Goal: Task Accomplishment & Management: Complete application form

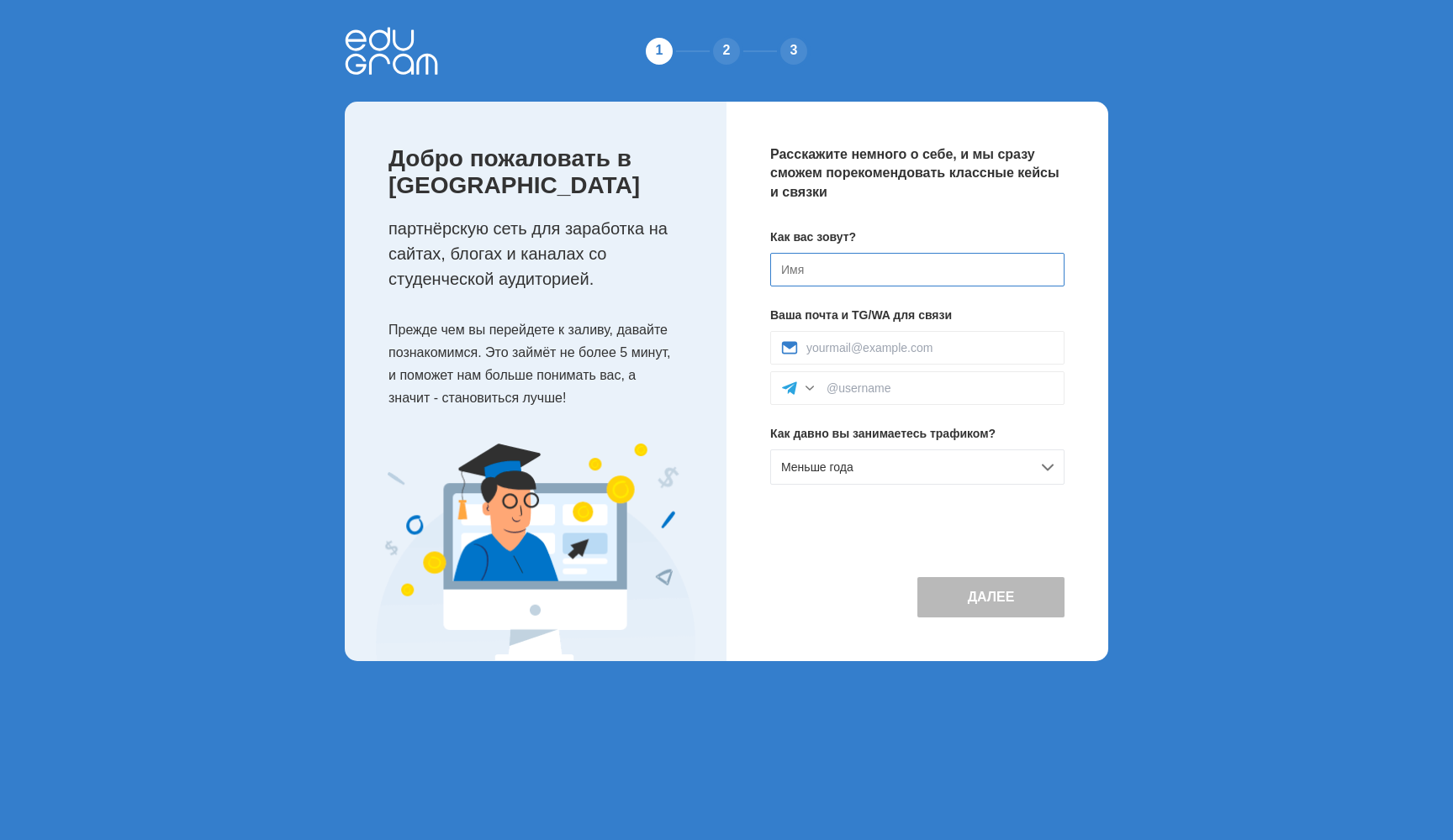
click at [805, 270] on input at bounding box center [917, 269] width 294 height 34
type input "F"
type input "[PERSON_NAME]"
click at [821, 345] on input at bounding box center [929, 348] width 247 height 13
type input "aayudintsev@"
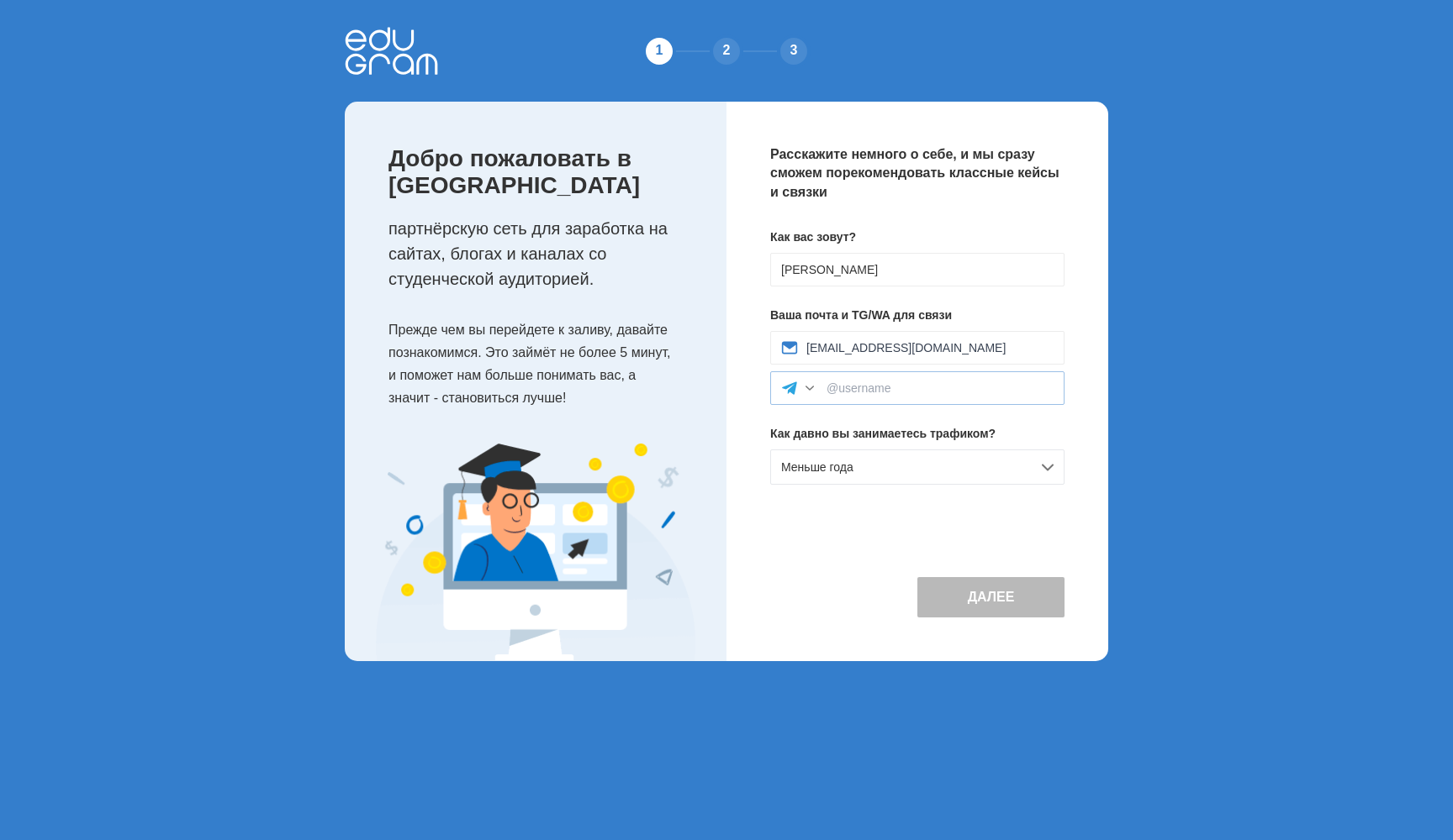
click at [882, 397] on div at bounding box center [917, 387] width 294 height 34
click at [963, 347] on input "aayudintsev@gmail.com" at bounding box center [929, 348] width 247 height 13
type input "aayudintsev@gmail.com"
click at [974, 506] on div "Расскажите немного о себе, и мы сразу сможем порекомендовать классные кейсы и с…" at bounding box center [916, 382] width 382 height 559
click at [926, 394] on input at bounding box center [939, 388] width 227 height 13
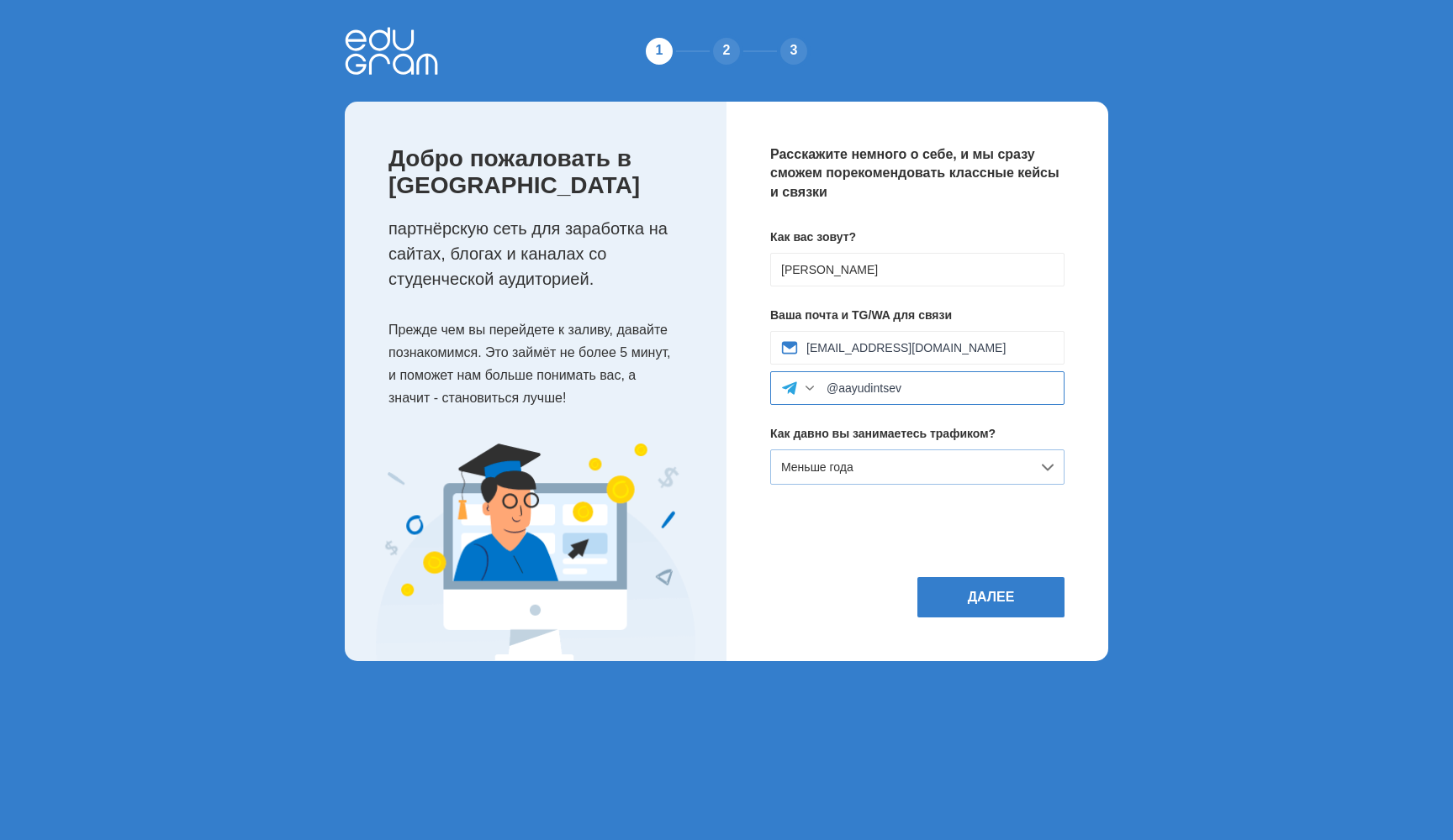
type input "@aayudintsev"
click at [1012, 458] on div "Меньше года" at bounding box center [917, 467] width 294 height 36
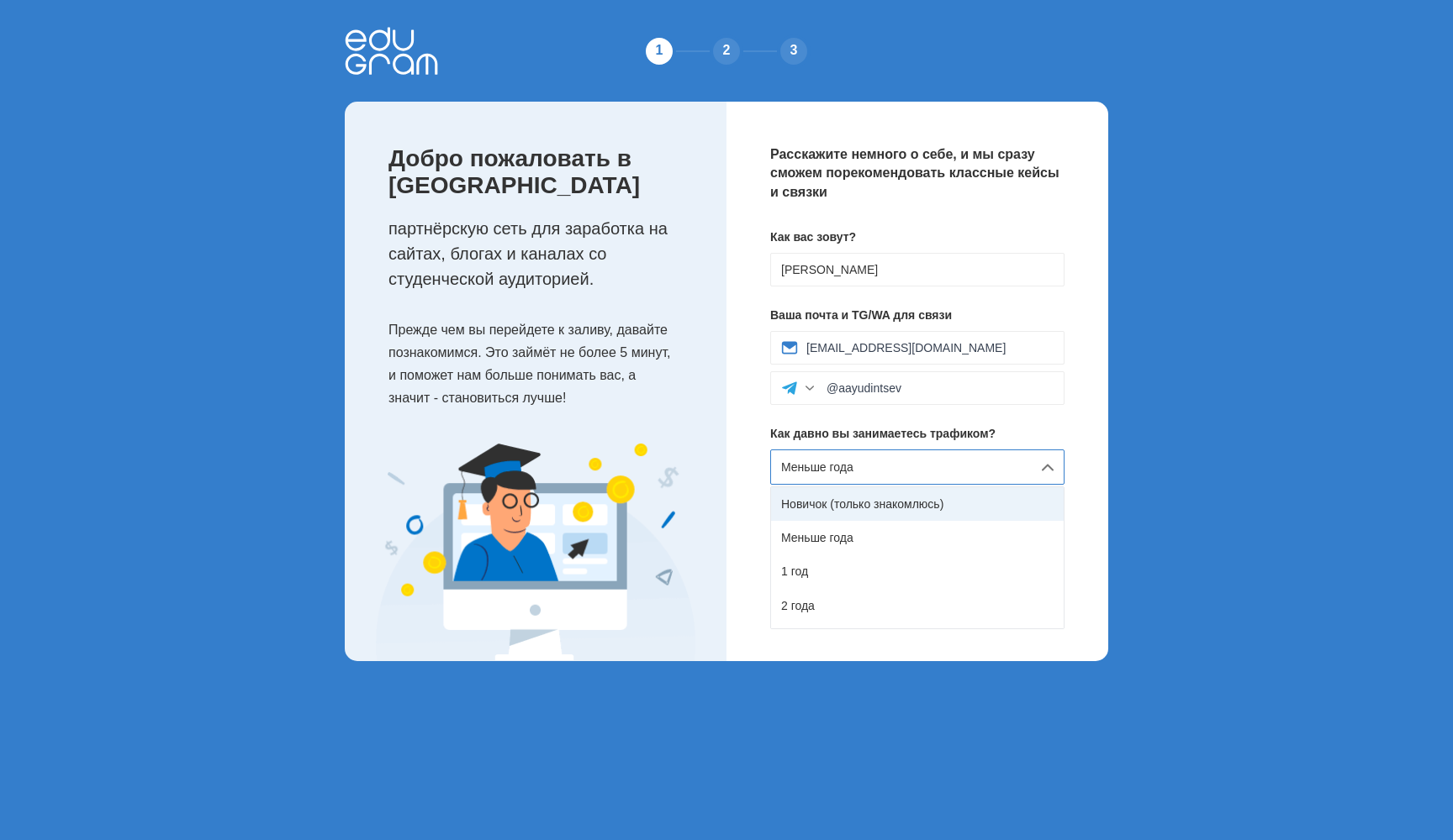
click at [914, 511] on div "Новичок (только знакомлюсь)" at bounding box center [917, 504] width 292 height 34
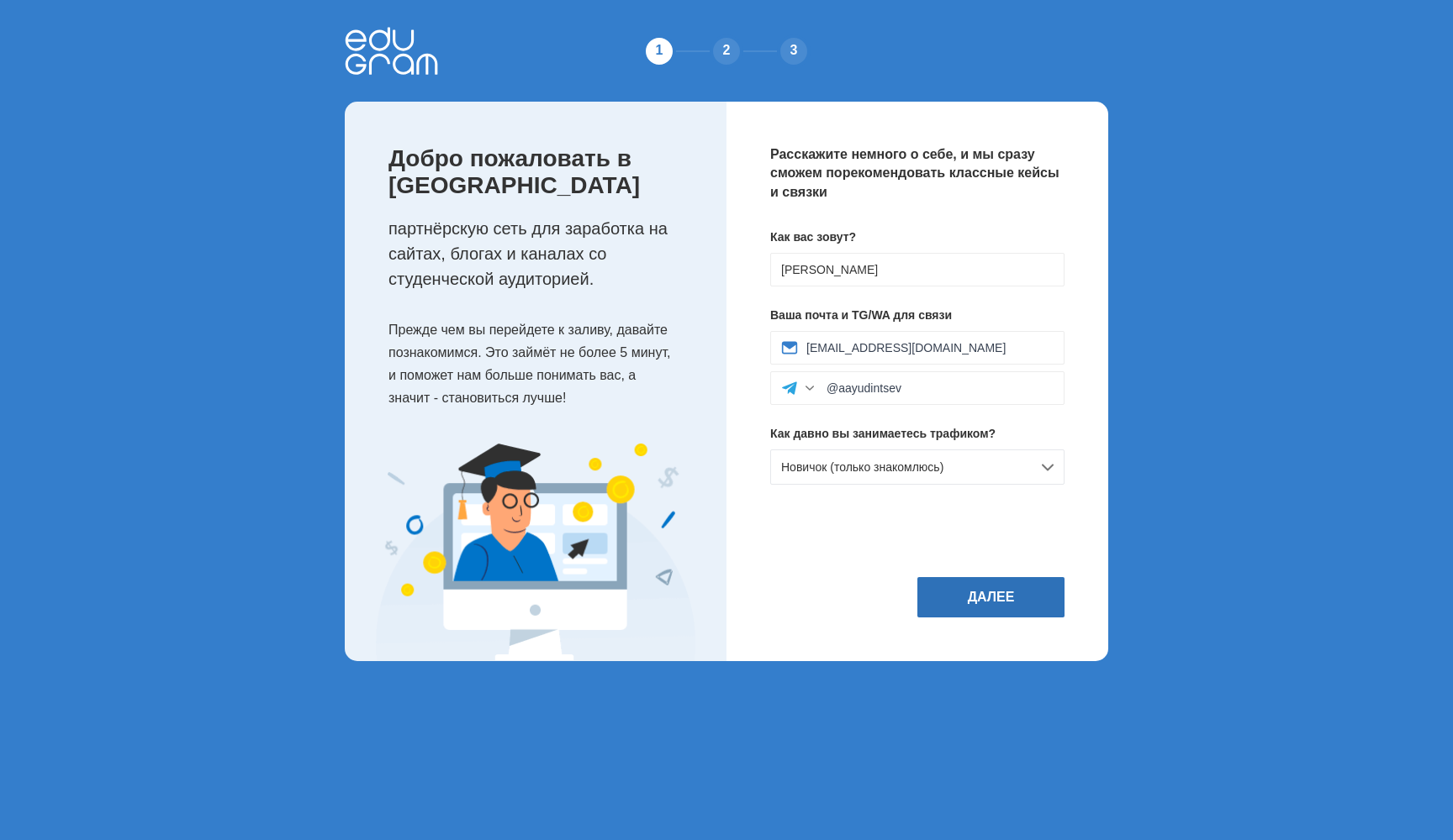
click at [990, 615] on button "Далее" at bounding box center [990, 598] width 147 height 40
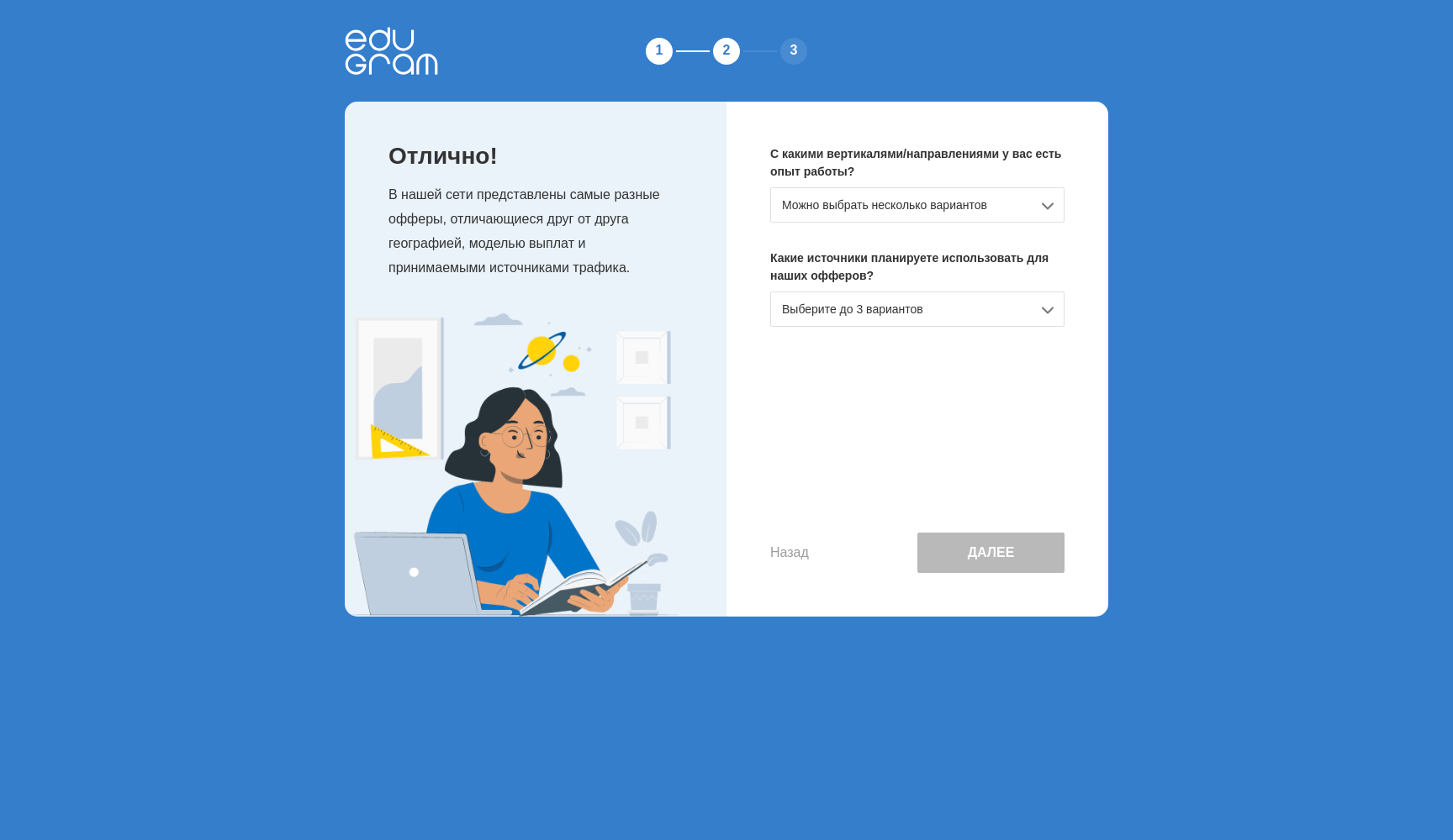
click at [1043, 210] on div "Можно выбрать несколько вариантов" at bounding box center [917, 205] width 294 height 36
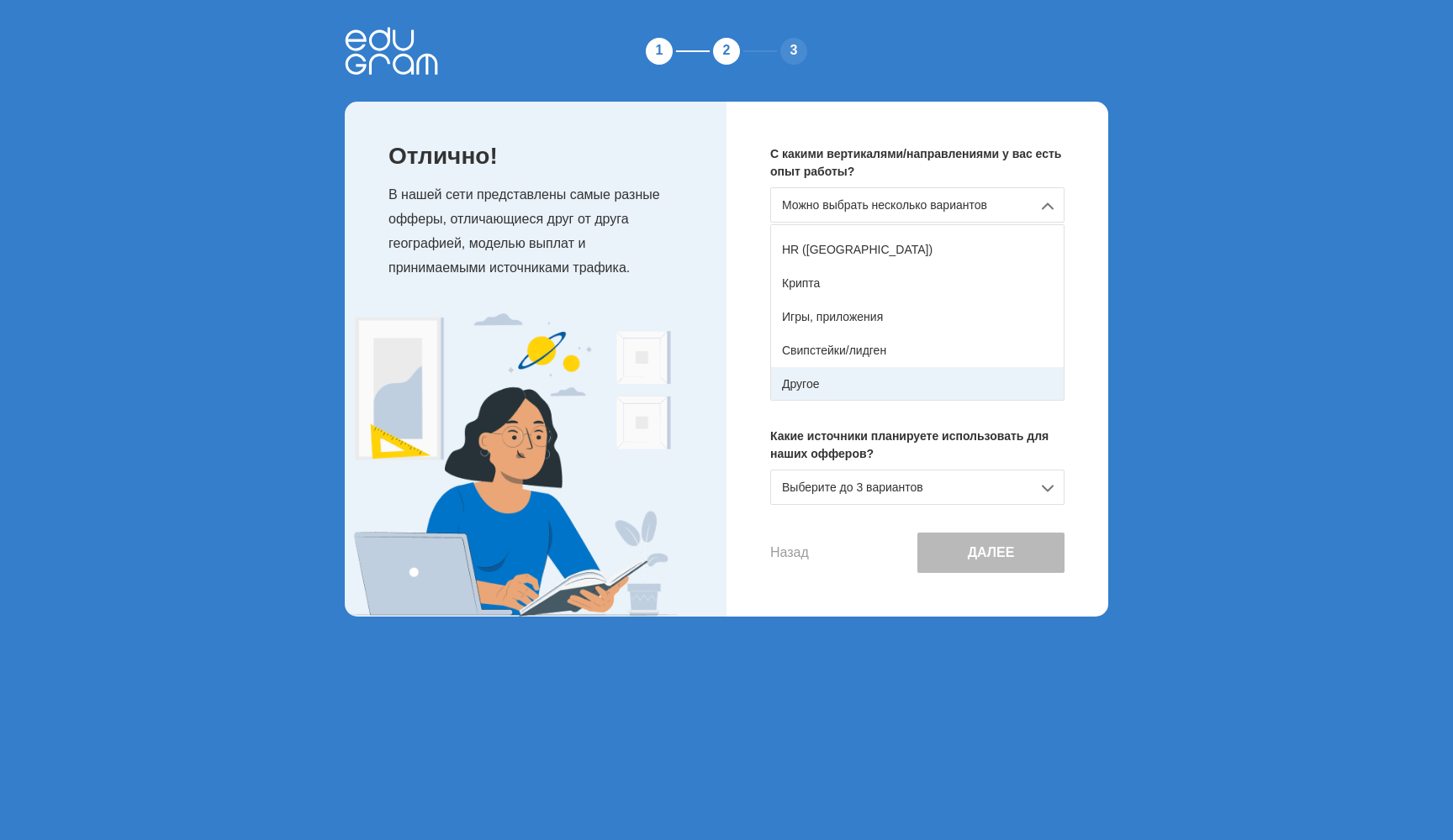
click at [939, 378] on div "Другое" at bounding box center [917, 383] width 292 height 34
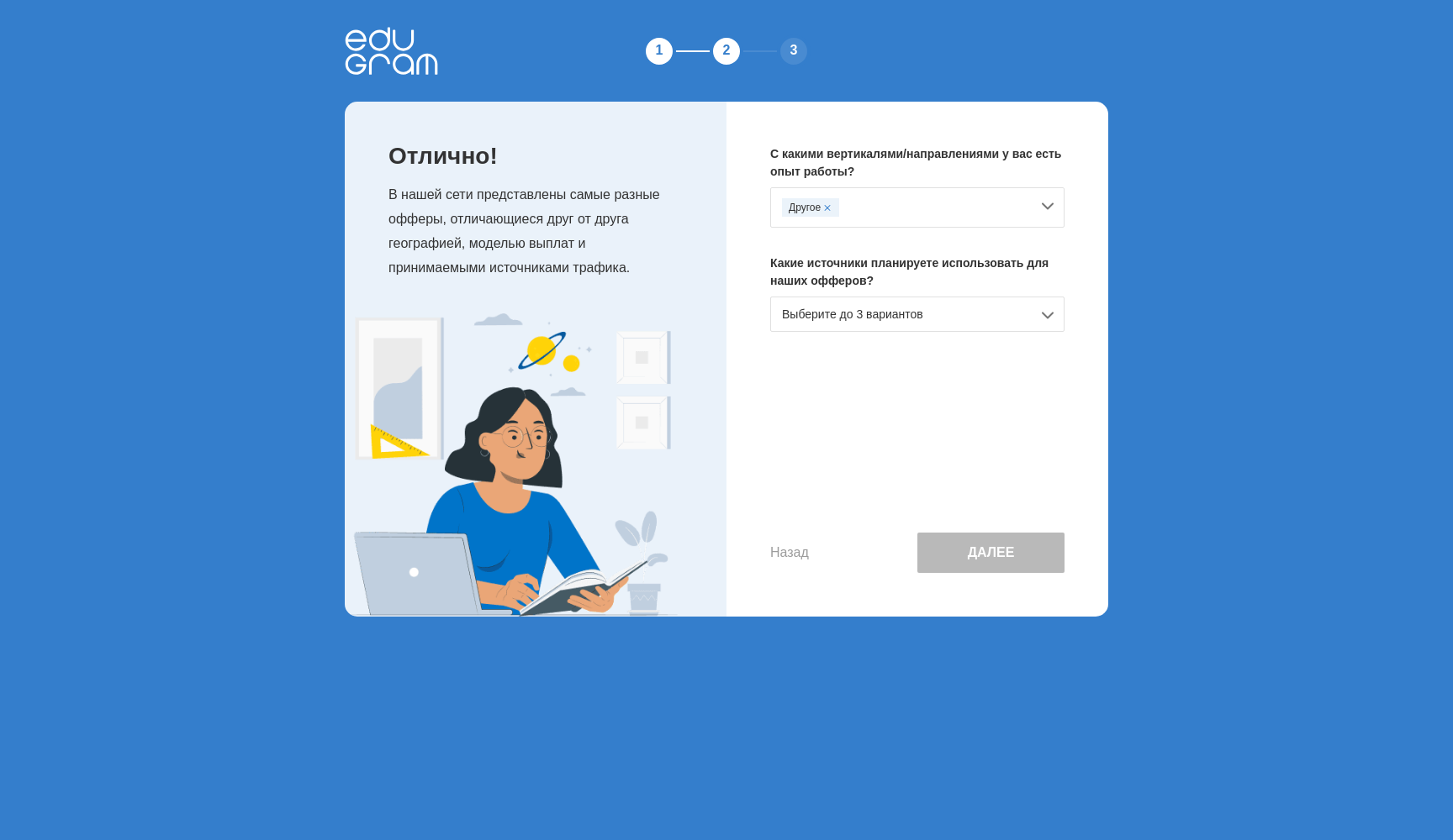
click at [1010, 317] on div "Выберите до 3 вариантов" at bounding box center [917, 314] width 294 height 36
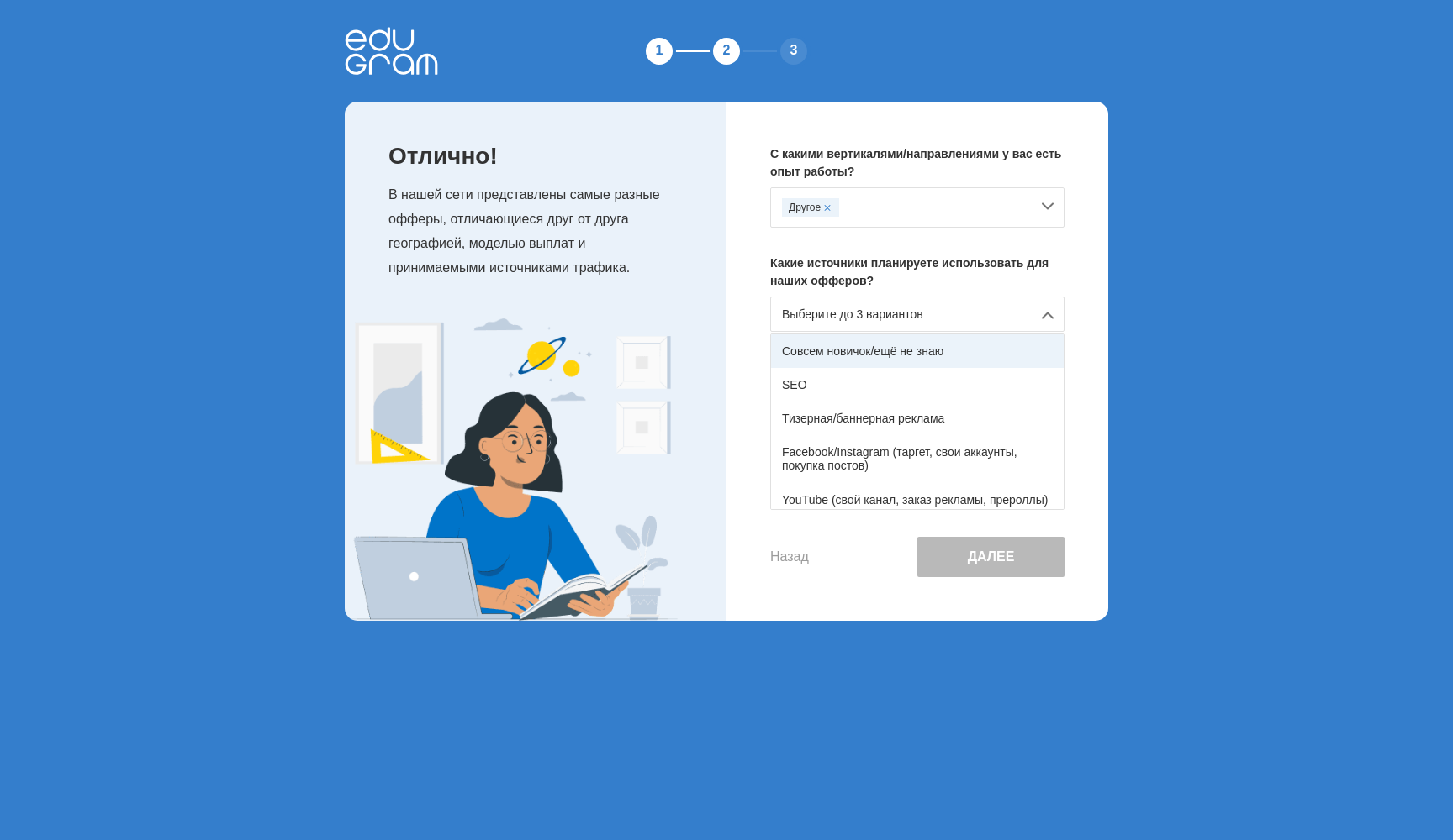
click at [981, 352] on div "Совсем новичок/ещё не знаю" at bounding box center [917, 351] width 292 height 34
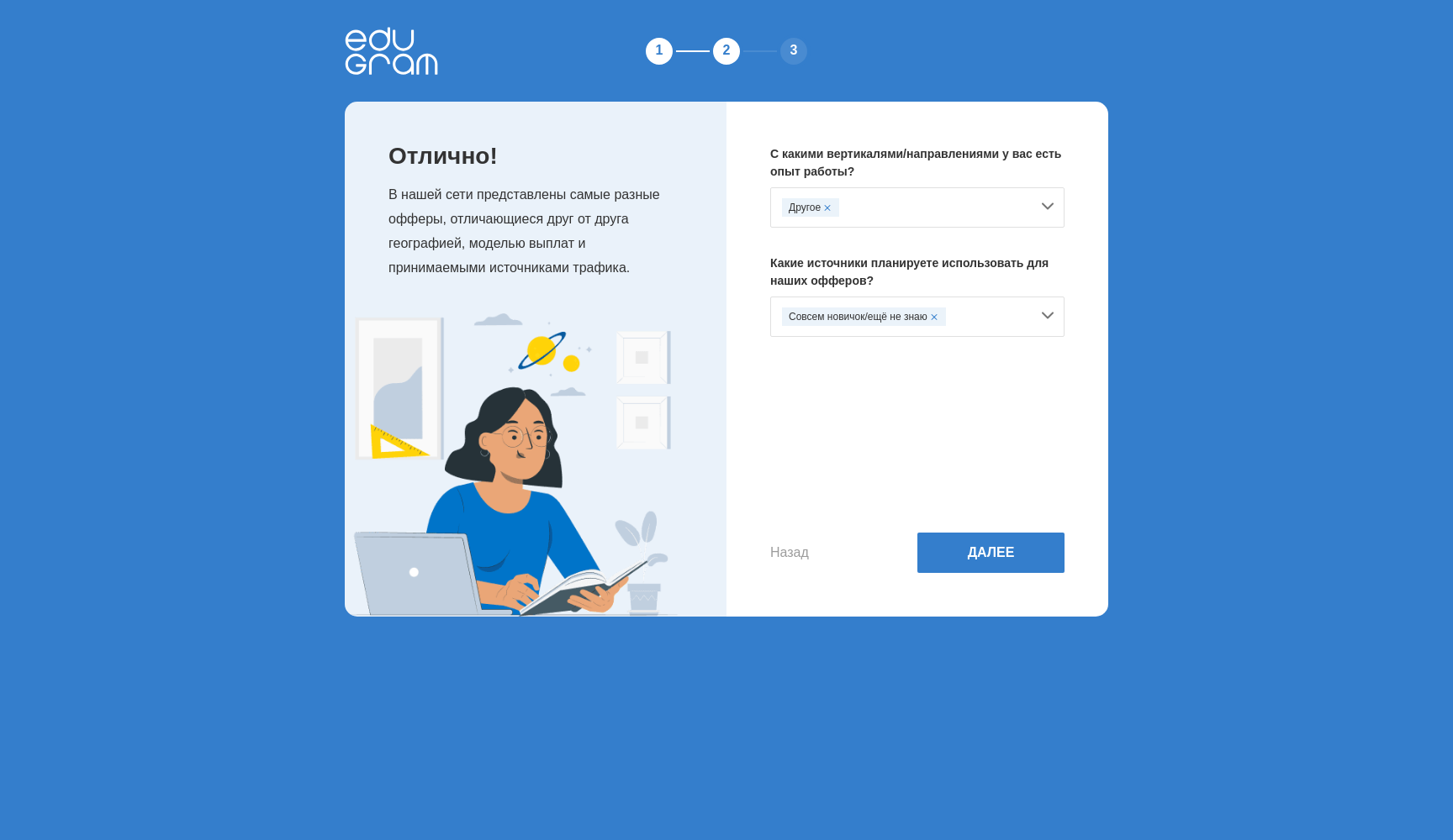
click at [1046, 314] on div "Совсем новичок/ещё не знаю" at bounding box center [917, 317] width 294 height 40
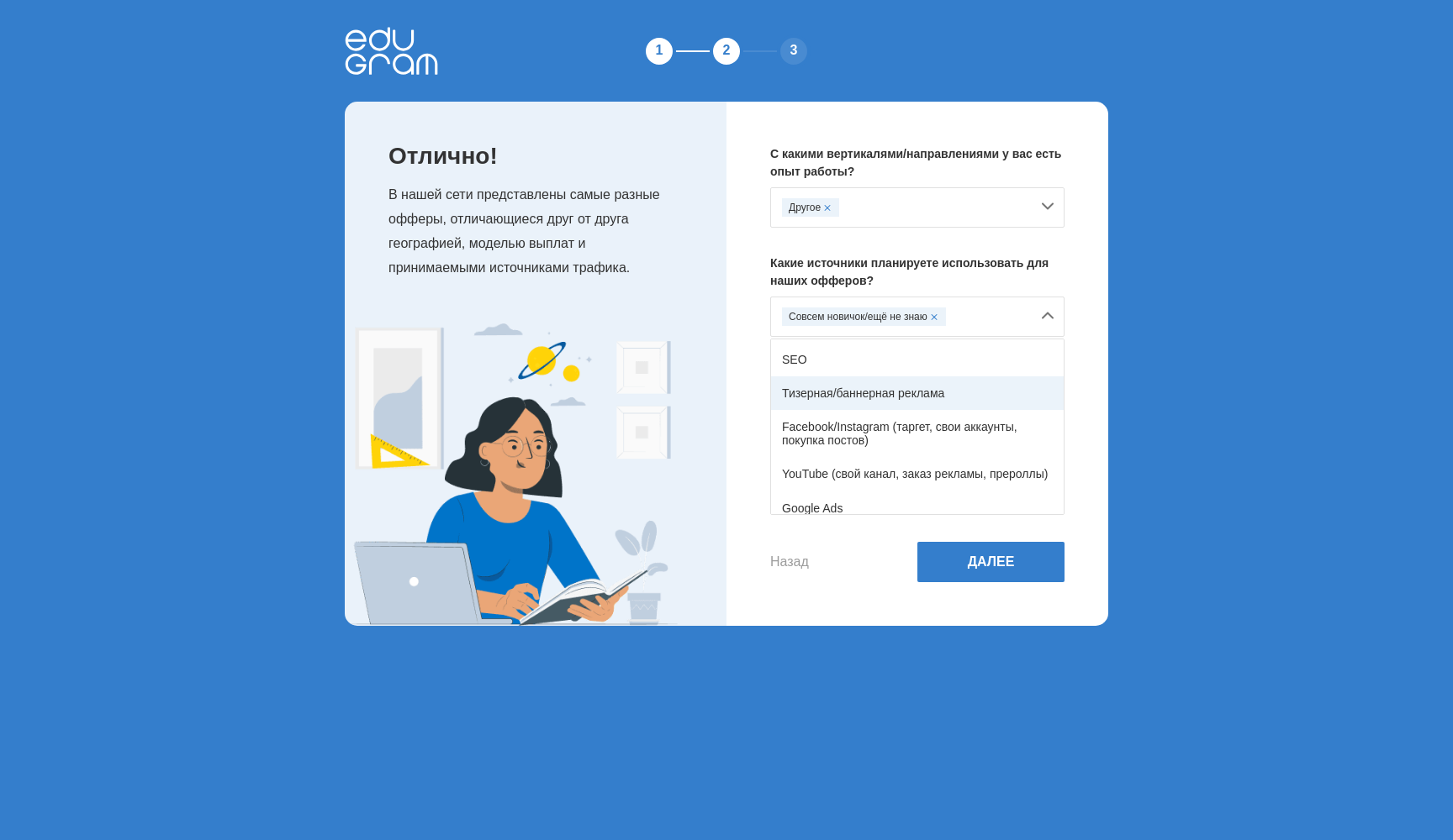
scroll to position [32, 0]
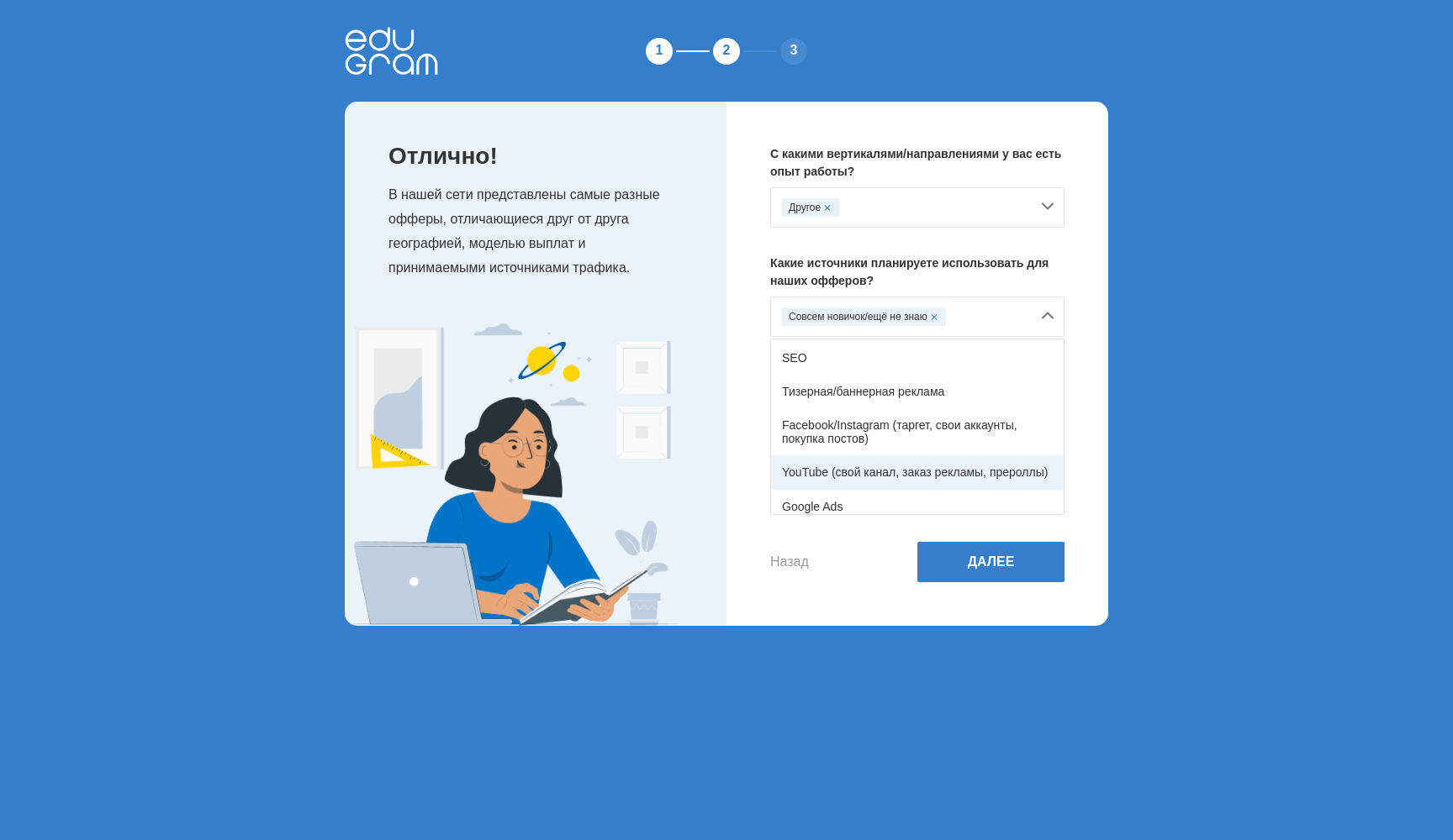
click at [928, 468] on div "YouTube (свой канал, заказ рекламы, прероллы)" at bounding box center [917, 472] width 292 height 34
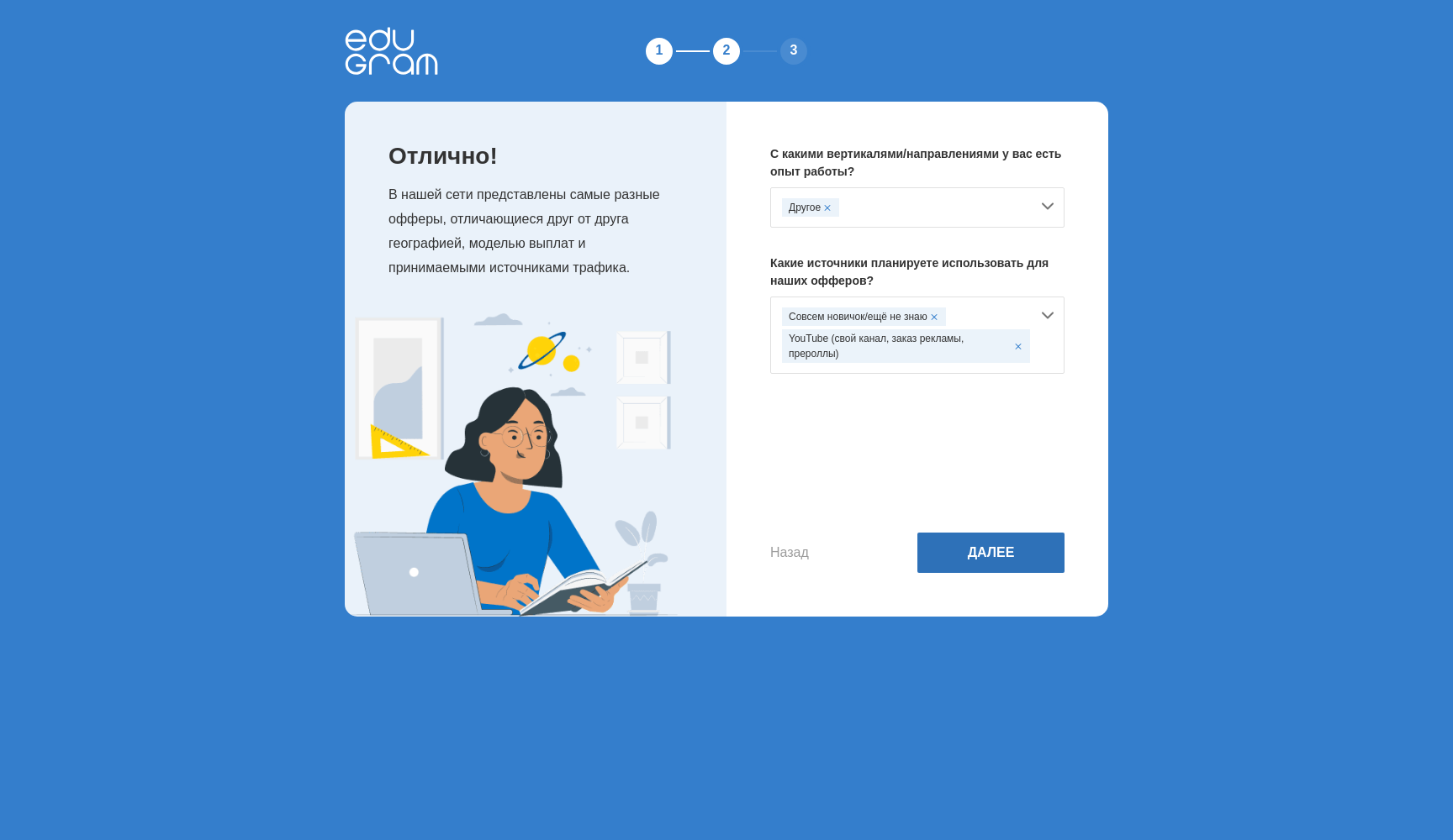
click at [981, 541] on button "Далее" at bounding box center [990, 553] width 147 height 40
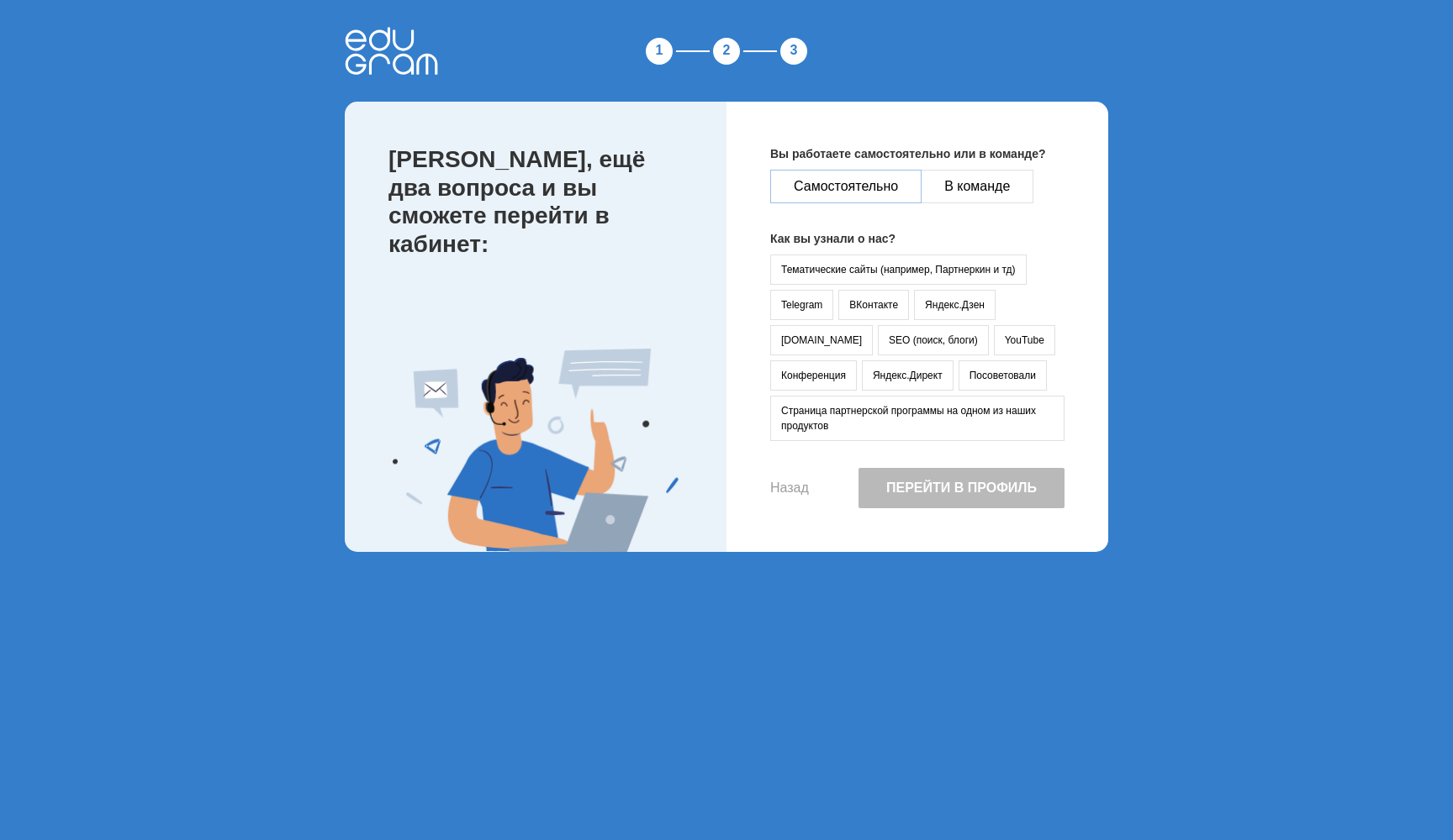
click at [905, 190] on button "Самостоятельно" at bounding box center [845, 186] width 151 height 34
click at [993, 346] on button "YouTube" at bounding box center [1024, 339] width 62 height 30
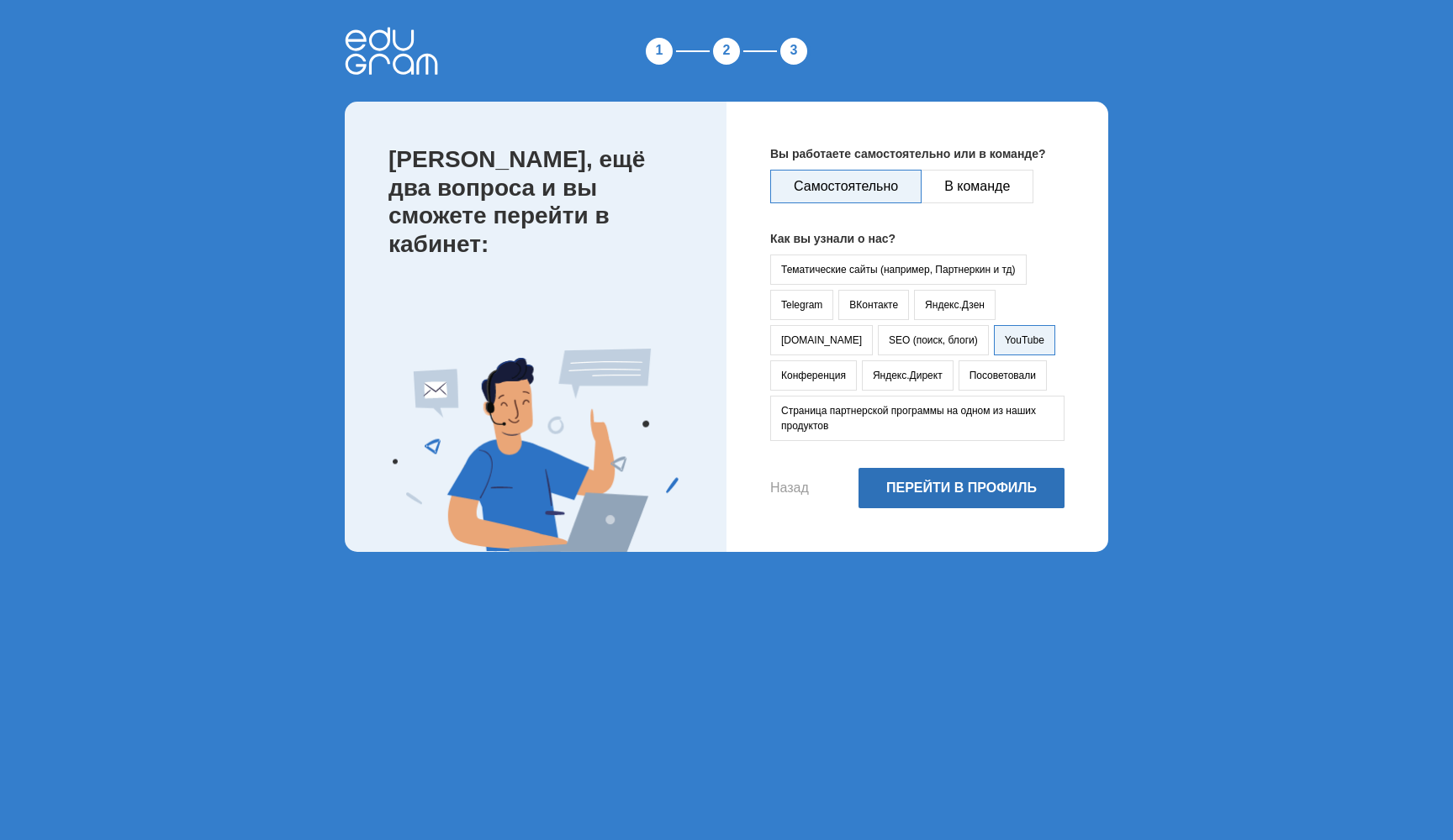
click at [969, 489] on button "Перейти в профиль" at bounding box center [962, 488] width 206 height 40
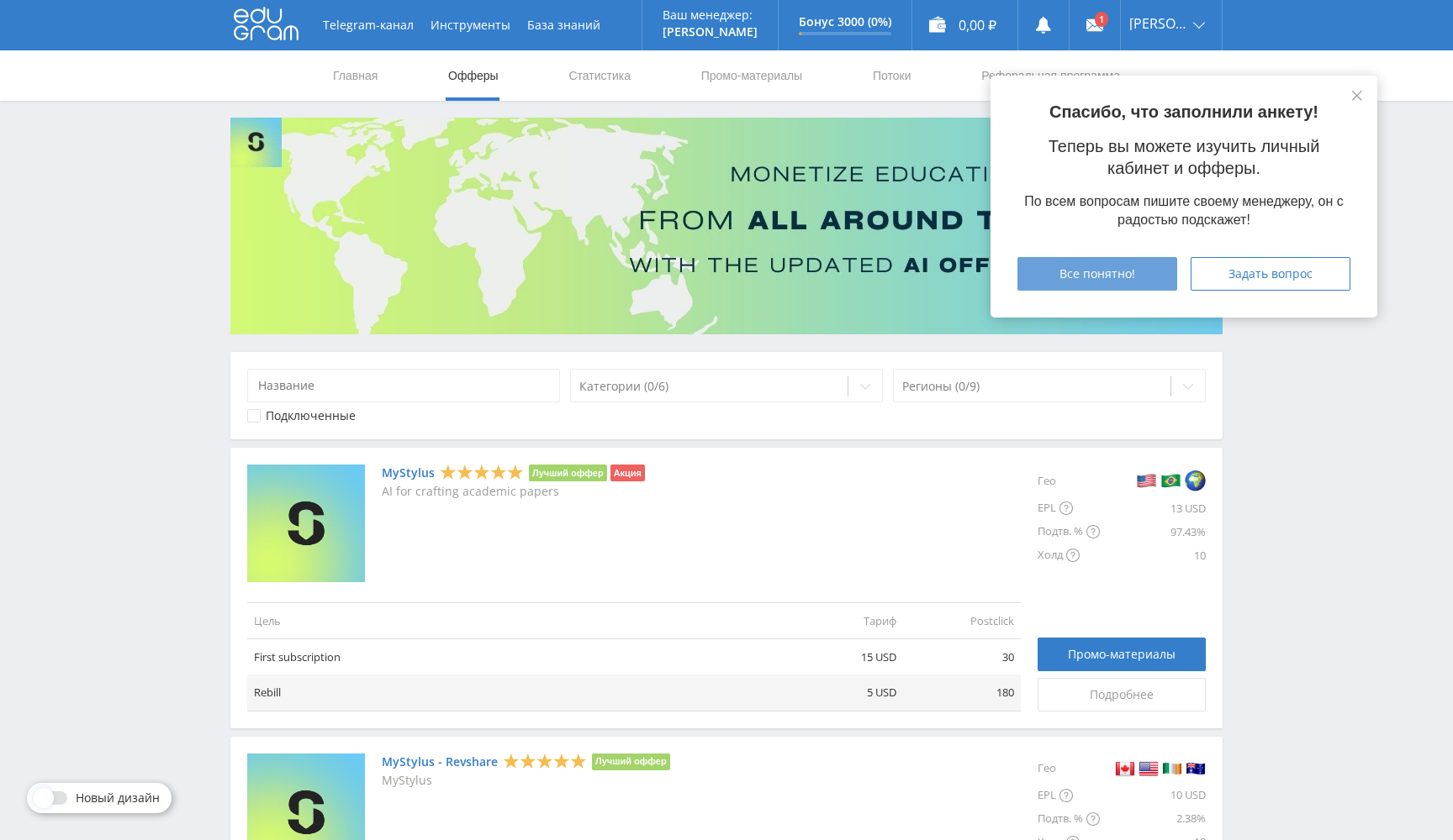
click at [1160, 280] on button "Все понятно!" at bounding box center [1097, 274] width 160 height 34
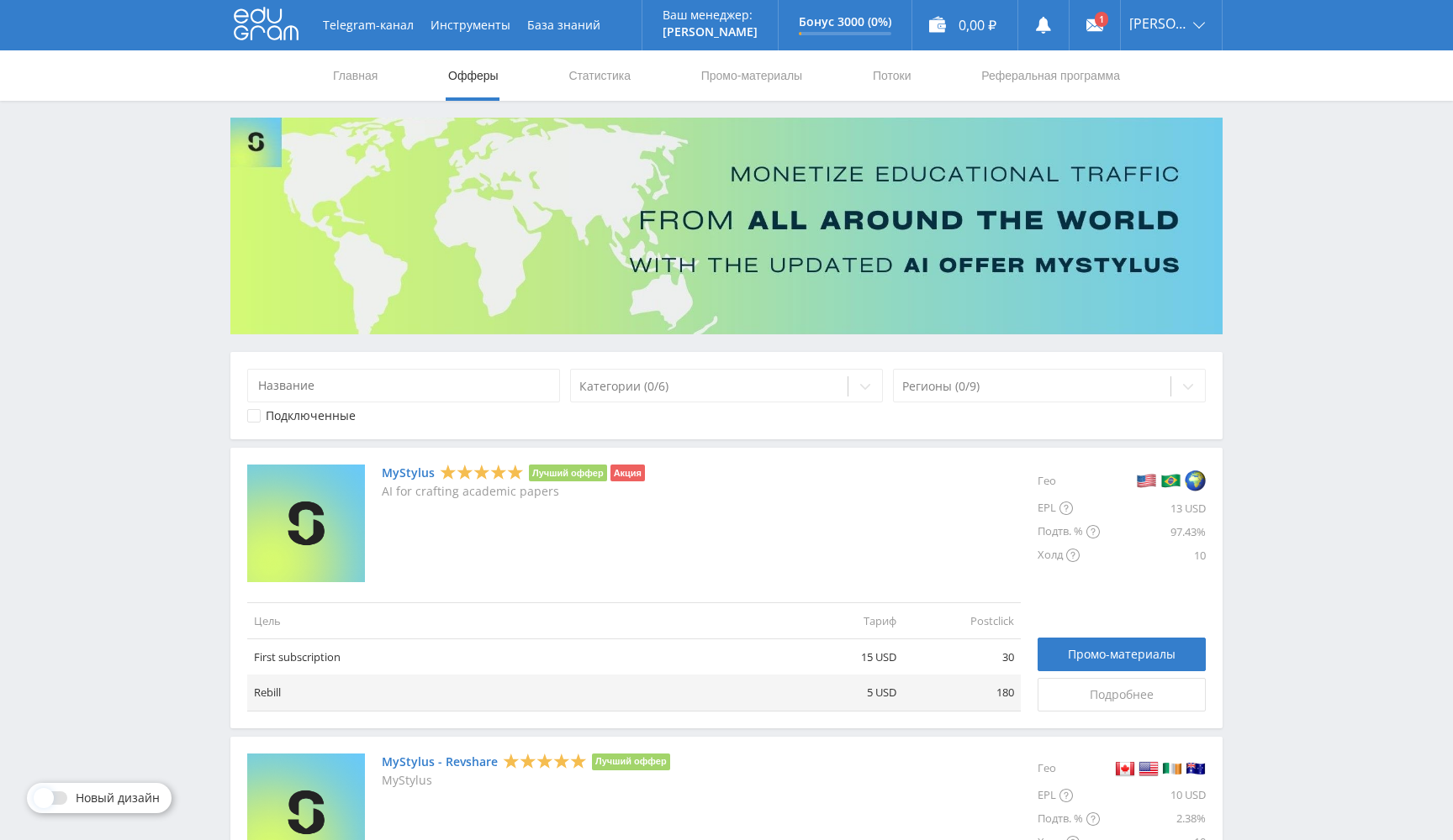
click at [1126, 275] on img at bounding box center [727, 226] width 992 height 217
click at [1097, 30] on use at bounding box center [1093, 25] width 16 height 12
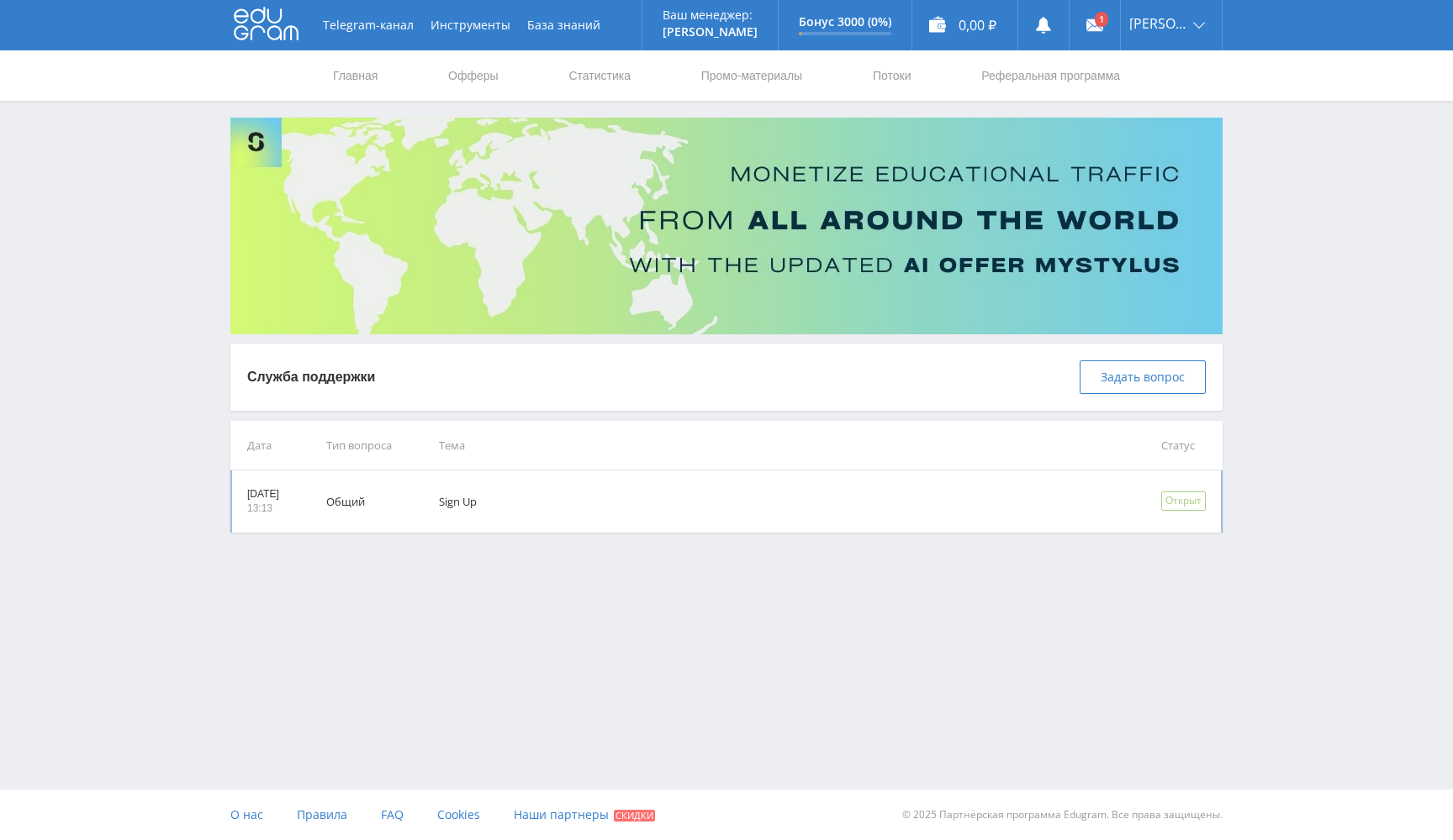
click at [1187, 505] on div "Открыт" at bounding box center [1183, 501] width 44 height 19
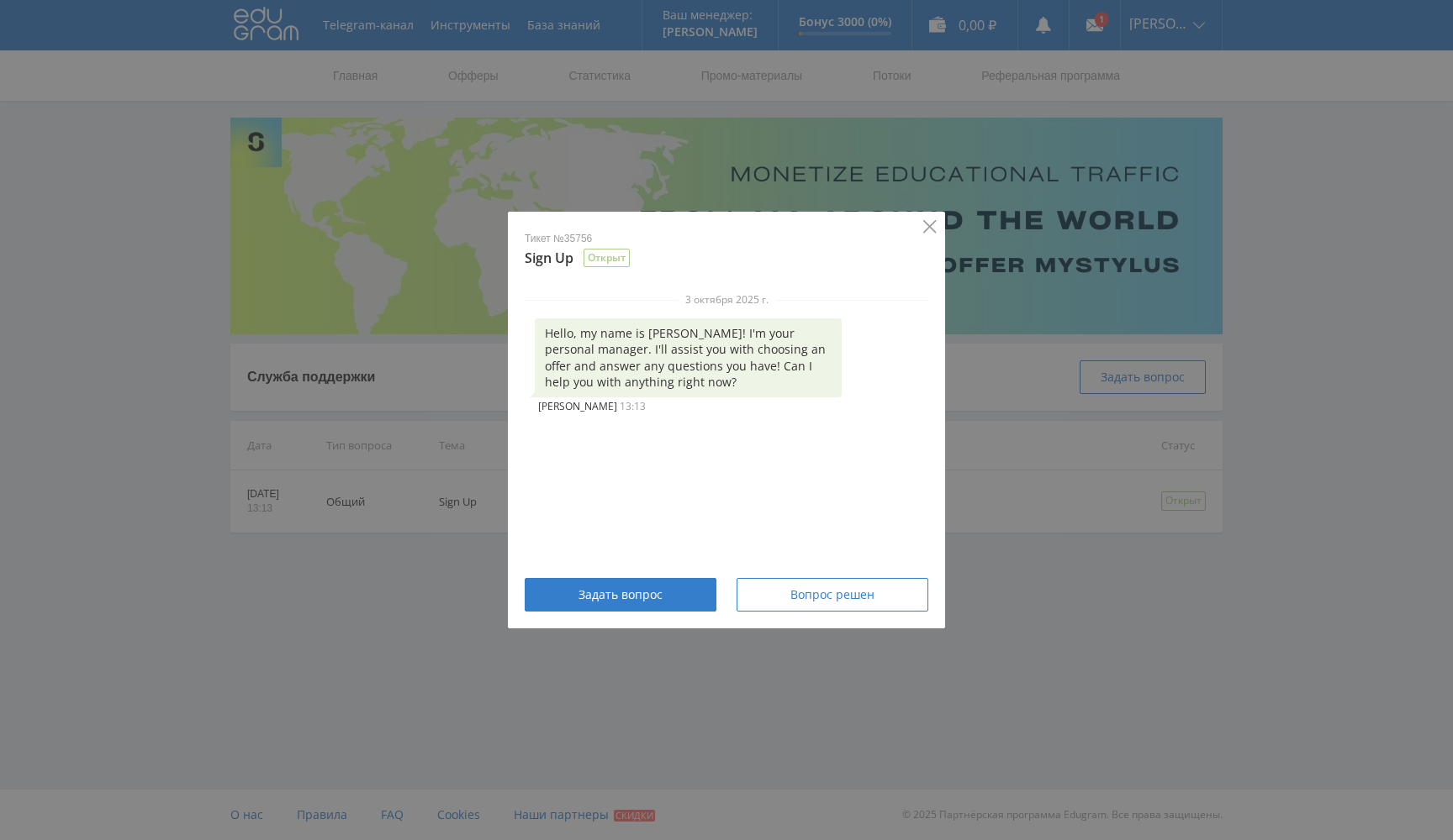
click at [932, 224] on icon "Close" at bounding box center [929, 226] width 13 height 12
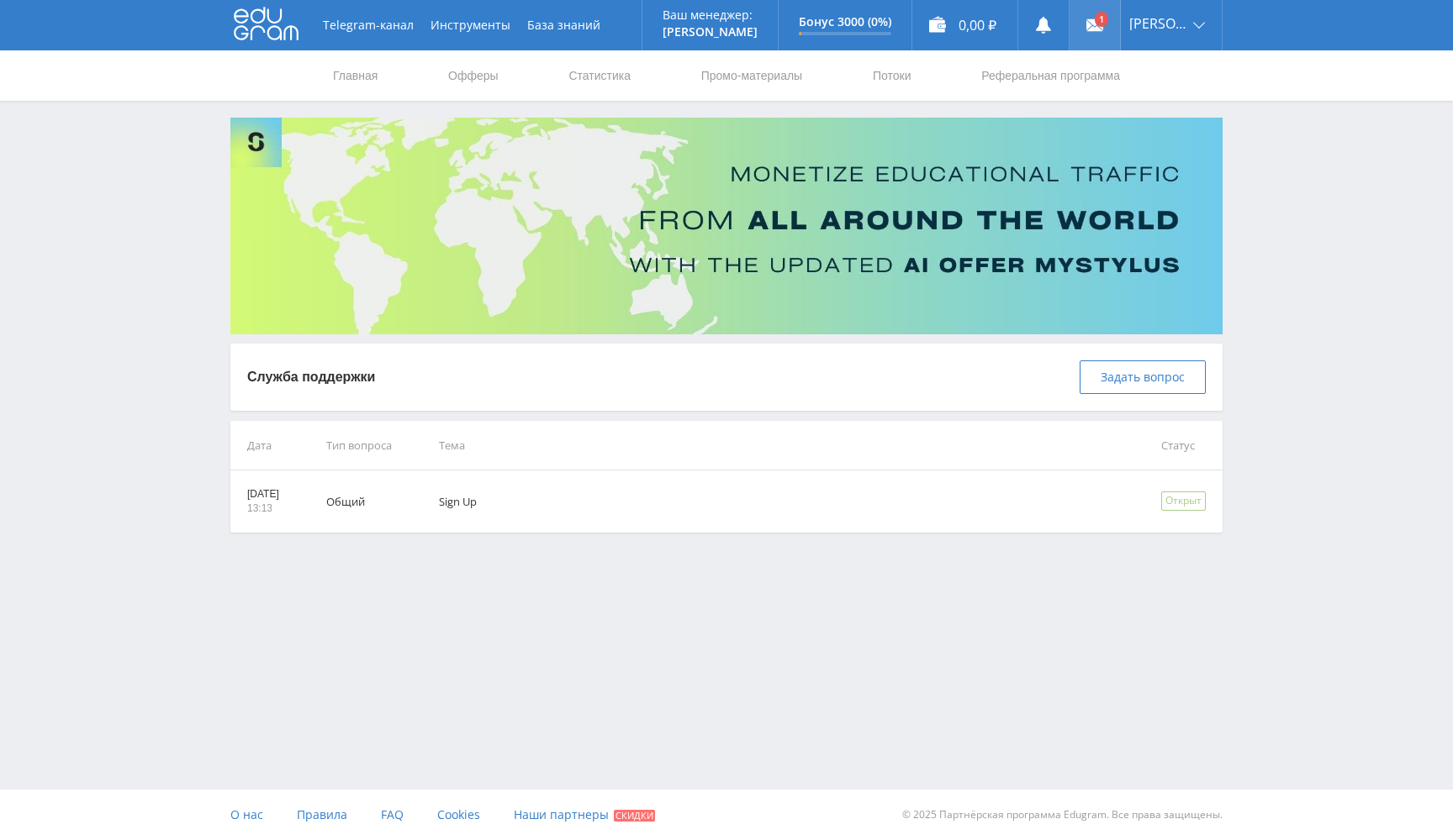
click at [1093, 25] on use at bounding box center [1093, 25] width 16 height 12
click at [372, 79] on link "Главная" at bounding box center [355, 75] width 48 height 50
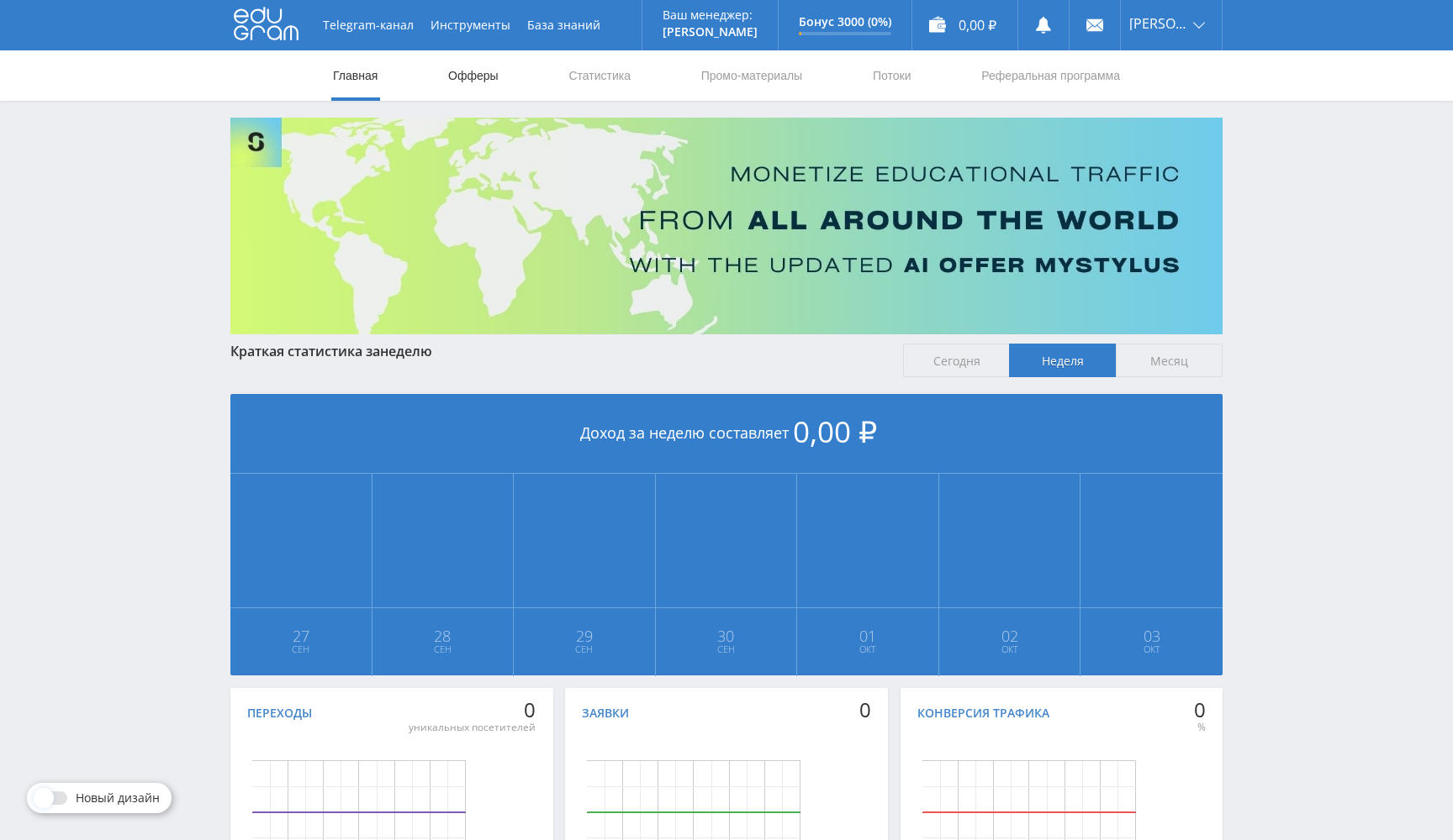
click at [481, 78] on link "Офферы" at bounding box center [473, 75] width 54 height 50
